Goal: Communication & Community: Answer question/provide support

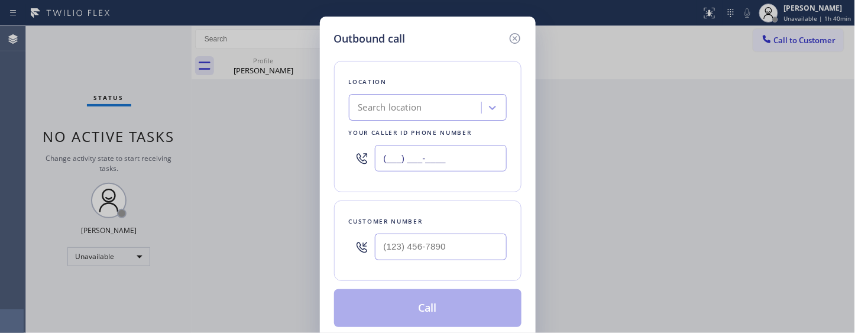
click at [427, 162] on input "(___) ___-____" at bounding box center [441, 158] width 132 height 27
paste input "415) 727-8840"
type input "[PHONE_NUMBER]"
click at [394, 250] on input "(___) ___-____" at bounding box center [441, 247] width 132 height 27
paste input "415) 713-2904"
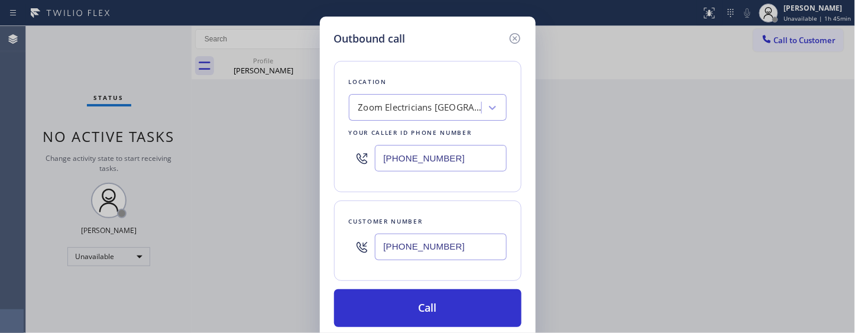
type input "[PHONE_NUMBER]"
drag, startPoint x: 389, startPoint y: 305, endPoint x: 429, endPoint y: 225, distance: 89.2
click at [389, 305] on button "Call" at bounding box center [428, 308] width 188 height 38
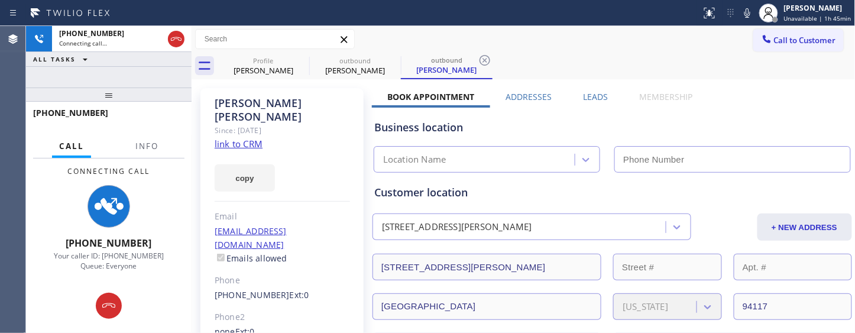
type input "[PHONE_NUMBER]"
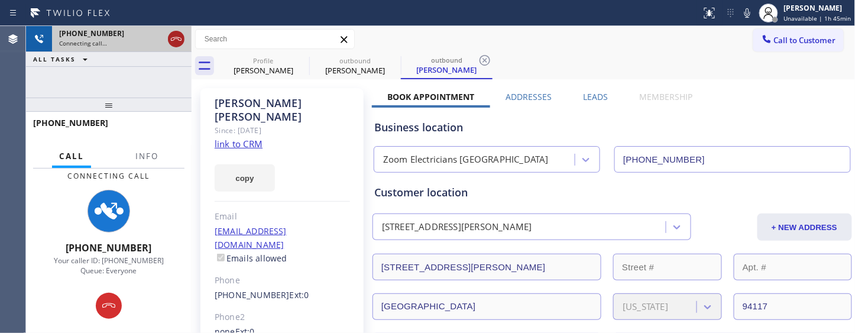
drag, startPoint x: 162, startPoint y: 101, endPoint x: 167, endPoint y: 41, distance: 60.0
click at [156, 49] on div "[PHONE_NUMBER] Connecting call… ALL TASKS ALL TASKS ACTIVE TASKS TASKS IN WRAP …" at bounding box center [109, 179] width 166 height 307
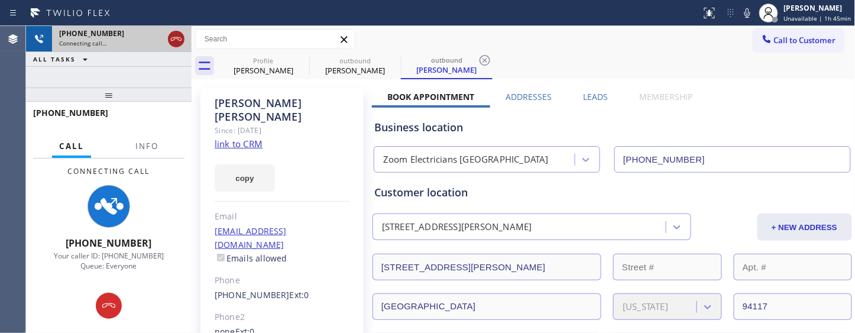
click at [179, 36] on icon at bounding box center [176, 39] width 14 height 14
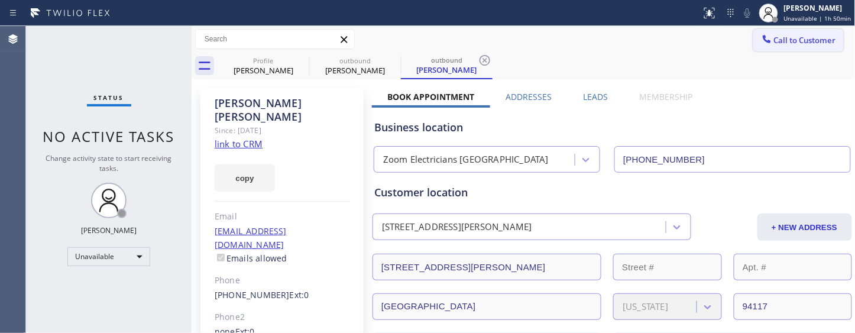
click at [791, 38] on span "Call to Customer" at bounding box center [805, 40] width 62 height 11
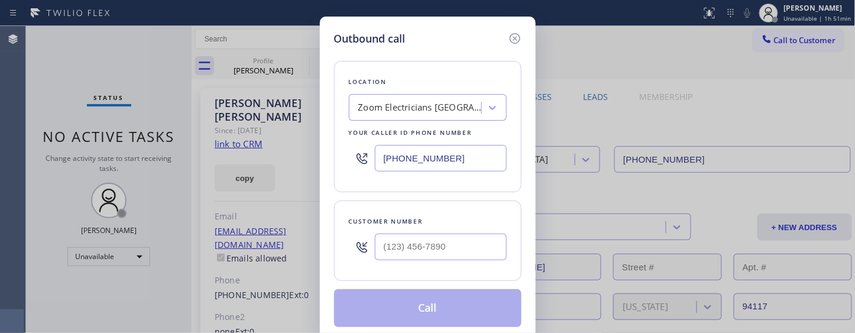
drag, startPoint x: 447, startPoint y: 150, endPoint x: 296, endPoint y: 147, distance: 151.5
click at [296, 147] on div "Outbound call Location Zoom Electricians [GEOGRAPHIC_DATA] Your caller id phone…" at bounding box center [427, 166] width 855 height 333
paste input "323) 416-2342"
type input "[PHONE_NUMBER]"
click at [433, 244] on input "(___) ___-____" at bounding box center [441, 247] width 132 height 27
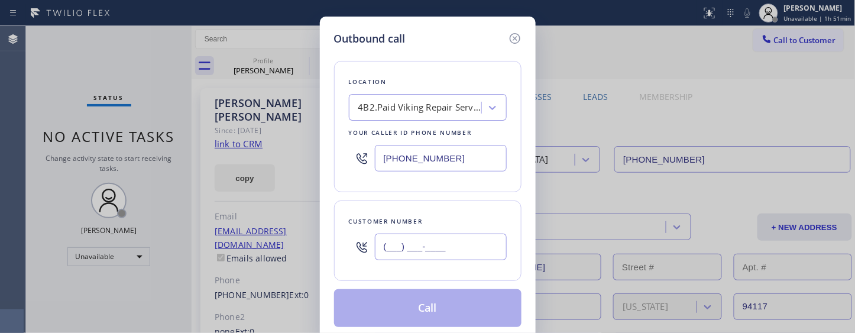
paste input "818) 926-8622"
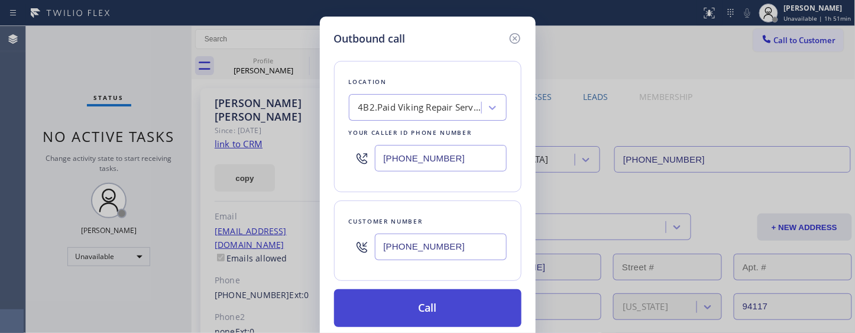
type input "[PHONE_NUMBER]"
click at [467, 304] on button "Call" at bounding box center [428, 308] width 188 height 38
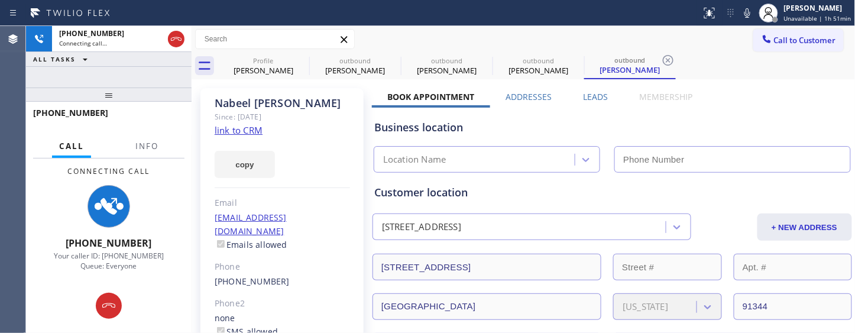
type input "[PHONE_NUMBER]"
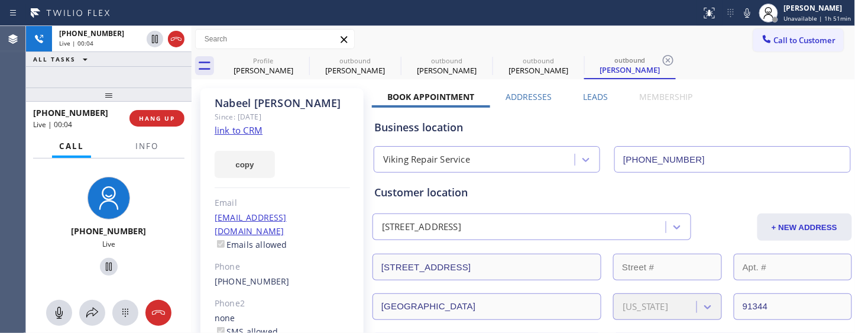
drag, startPoint x: 134, startPoint y: 89, endPoint x: 124, endPoint y: 51, distance: 38.6
click at [125, 57] on div "[PHONE_NUMBER] Live | 00:04 ALL TASKS ALL TASKS ACTIVE TASKS TASKS IN WRAP UP […" at bounding box center [109, 179] width 166 height 307
drag, startPoint x: 179, startPoint y: 96, endPoint x: 148, endPoint y: 55, distance: 50.8
click at [169, 88] on div at bounding box center [109, 95] width 166 height 14
drag, startPoint x: 758, startPoint y: 12, endPoint x: 740, endPoint y: 44, distance: 37.1
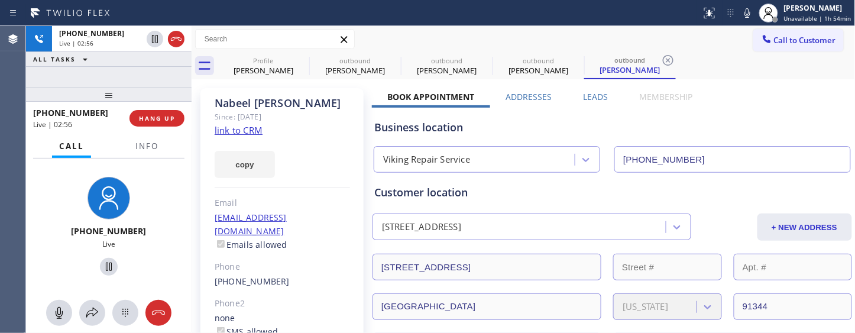
click at [755, 12] on icon at bounding box center [748, 13] width 14 height 14
click at [745, 7] on icon at bounding box center [748, 13] width 14 height 14
click at [303, 61] on icon at bounding box center [301, 60] width 11 height 11
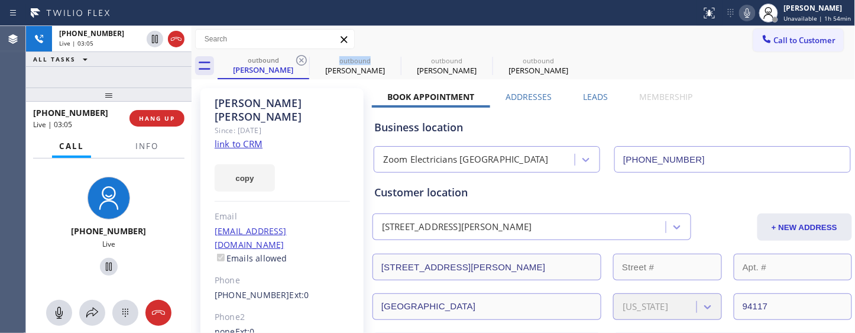
click at [303, 61] on icon at bounding box center [301, 60] width 11 height 11
type input "[PHONE_NUMBER]"
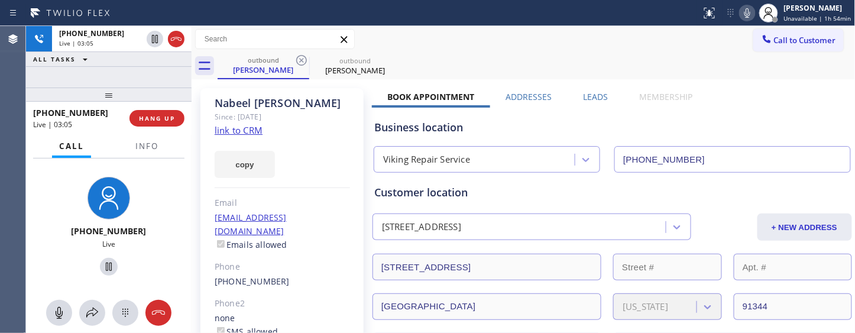
click at [516, 21] on div at bounding box center [351, 13] width 692 height 19
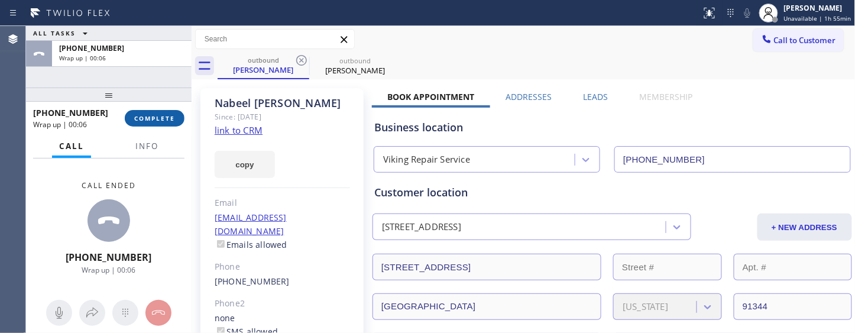
click at [169, 119] on span "COMPLETE" at bounding box center [154, 118] width 41 height 8
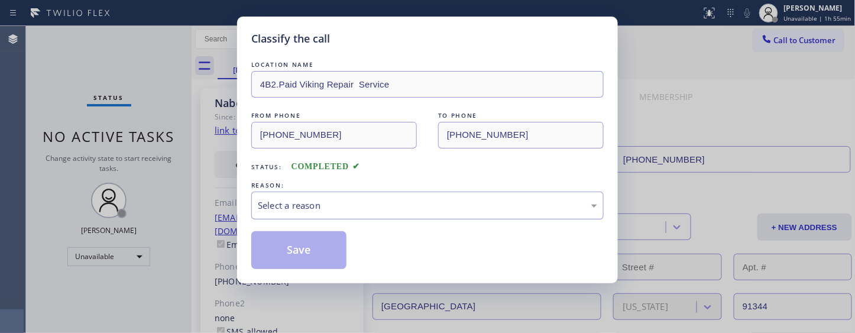
click at [376, 204] on div "Select a reason" at bounding box center [428, 206] width 340 height 14
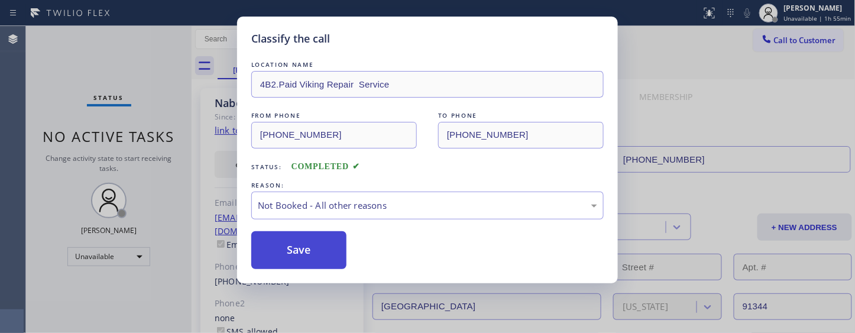
click at [280, 250] on button "Save" at bounding box center [298, 250] width 95 height 38
